Goal: Communication & Community: Answer question/provide support

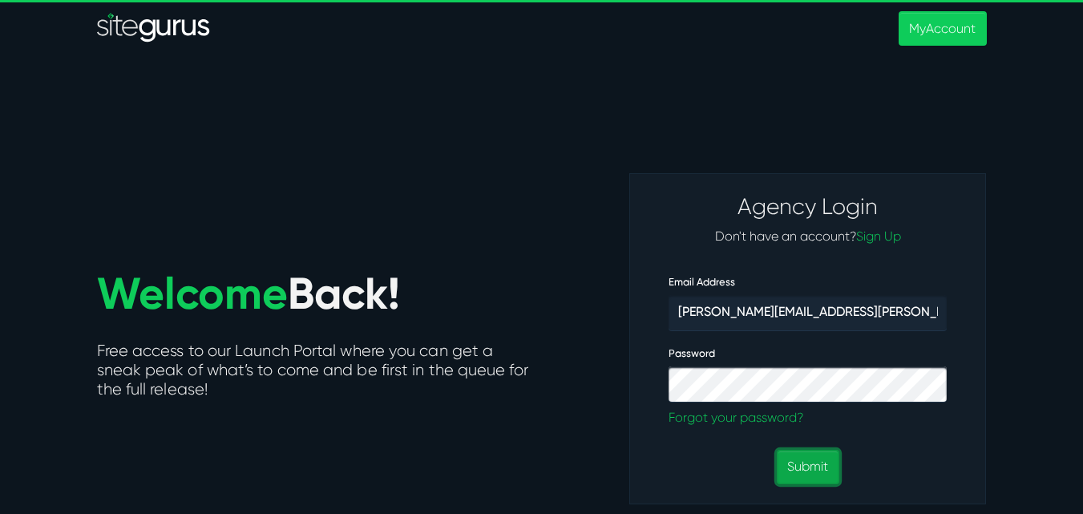
click at [825, 473] on button "Submit" at bounding box center [807, 467] width 62 height 34
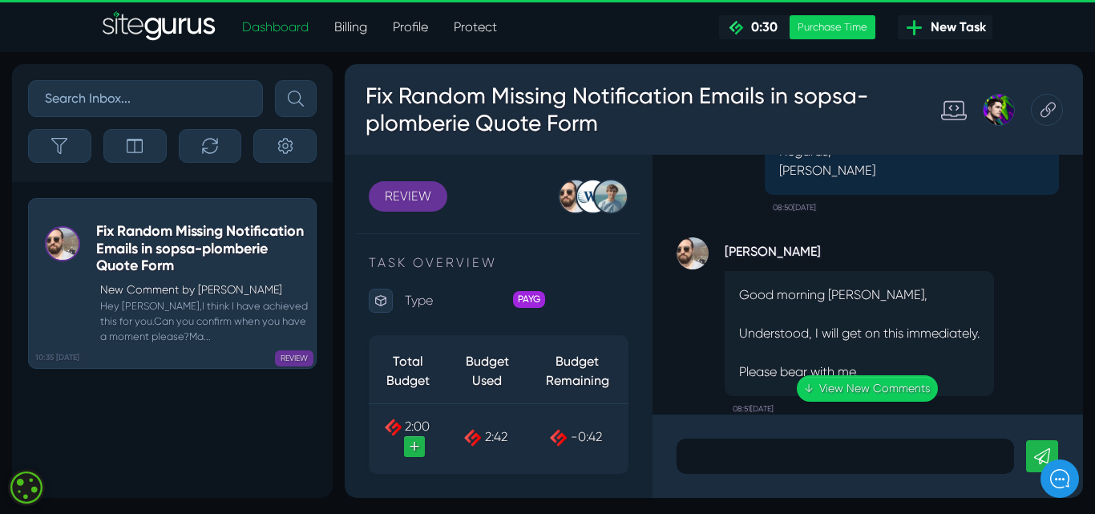
scroll to position [-240, 0]
drag, startPoint x: 744, startPoint y: 295, endPoint x: 865, endPoint y: 298, distance: 120.2
click at [865, 298] on div ".cls-1{fill-rule:evenodd;fill:url(#linear-gradient);} 0:06 Fix Random Missing N…" at bounding box center [867, 285] width 430 height 260
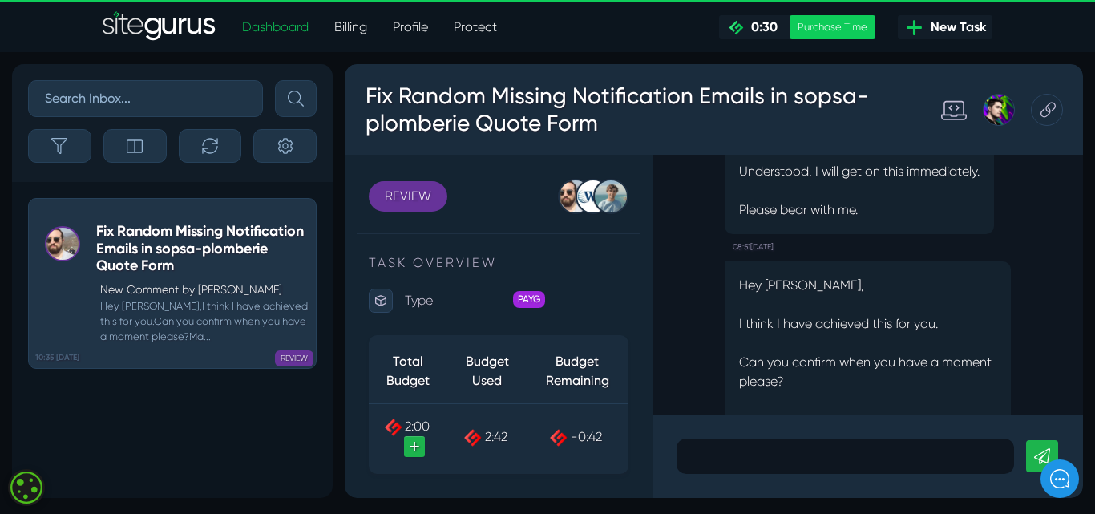
scroll to position [1, 0]
